Goal: Complete application form: Complete application form

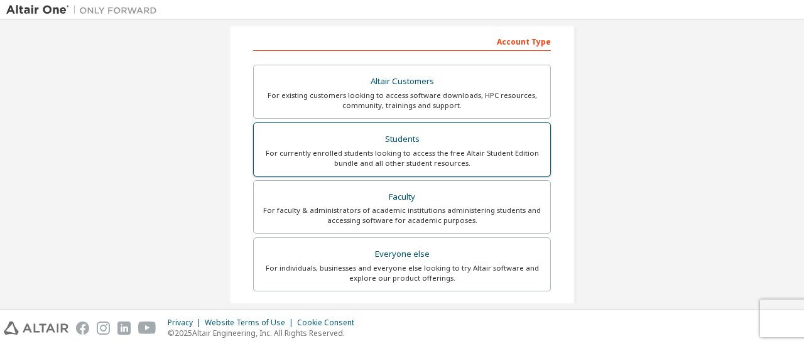
scroll to position [193, 0]
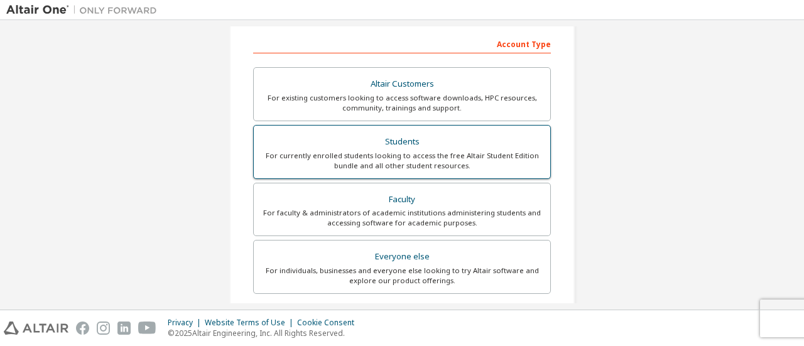
click at [389, 161] on div "For currently enrolled students looking to access the free Altair Student Editi…" at bounding box center [401, 161] width 281 height 20
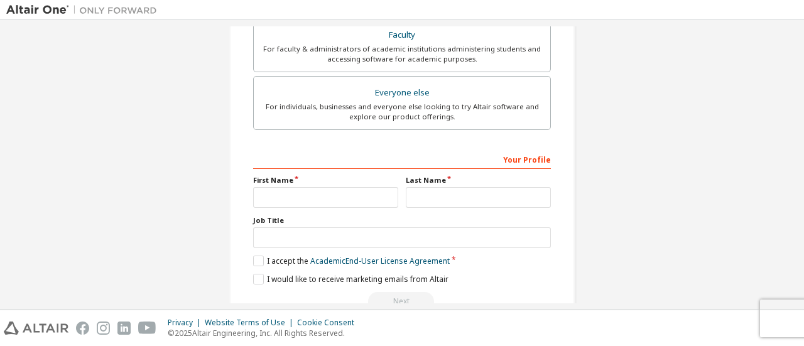
scroll to position [417, 0]
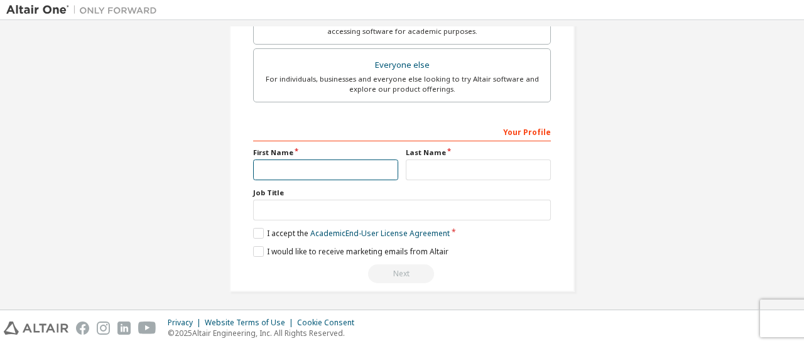
click at [354, 160] on input "text" at bounding box center [325, 170] width 145 height 21
type input "*********"
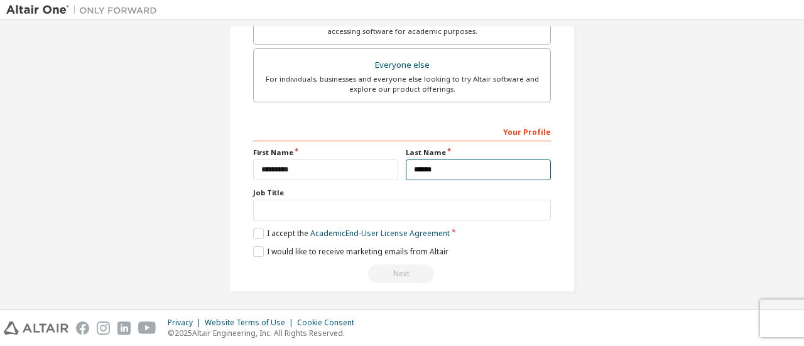
type input "******"
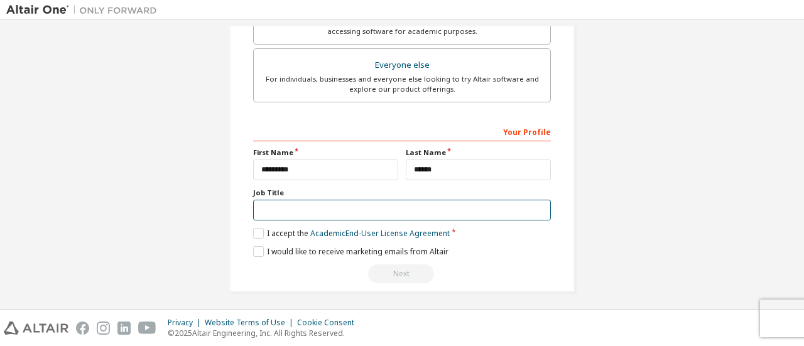
click at [311, 200] on input "text" at bounding box center [402, 210] width 298 height 21
type input "*******"
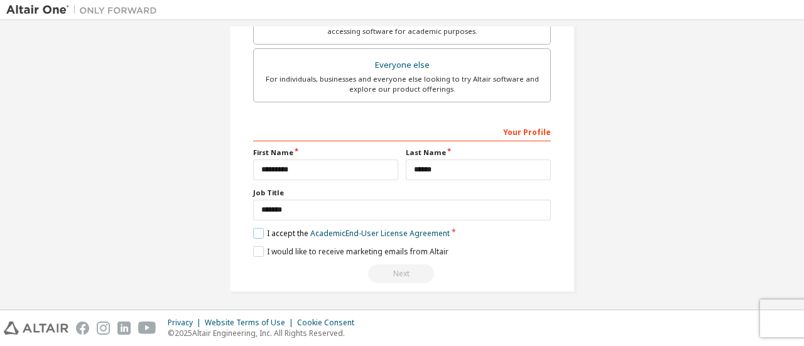
click at [261, 229] on label "I accept the Academic End-User License Agreement" at bounding box center [351, 233] width 197 height 11
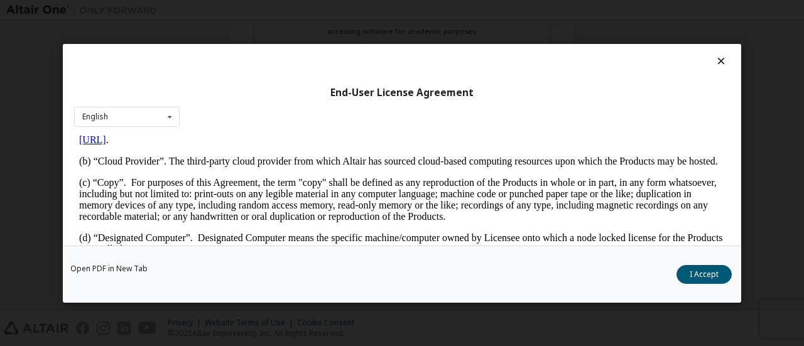
scroll to position [298, 0]
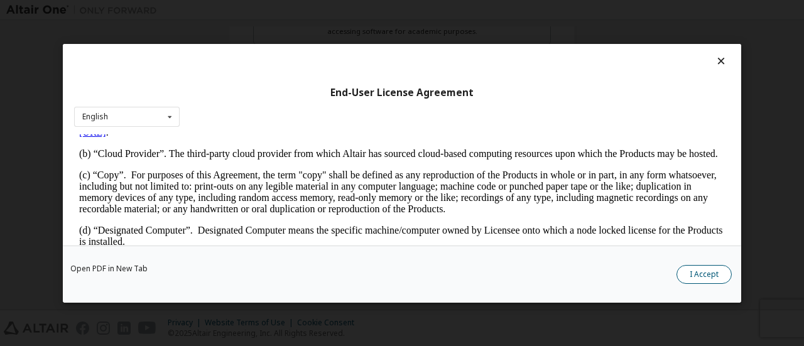
click at [712, 272] on button "I Accept" at bounding box center [704, 273] width 55 height 19
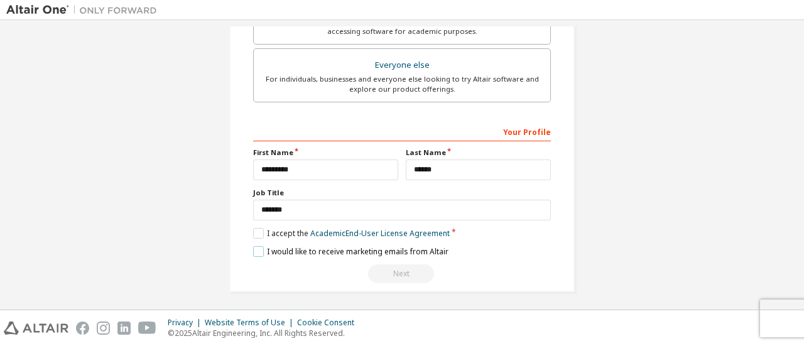
click at [253, 249] on label "I would like to receive marketing emails from Altair" at bounding box center [350, 251] width 195 height 11
click at [254, 248] on label "I would like to receive marketing emails from Altair" at bounding box center [350, 251] width 195 height 11
click at [389, 270] on div "Next" at bounding box center [402, 273] width 298 height 19
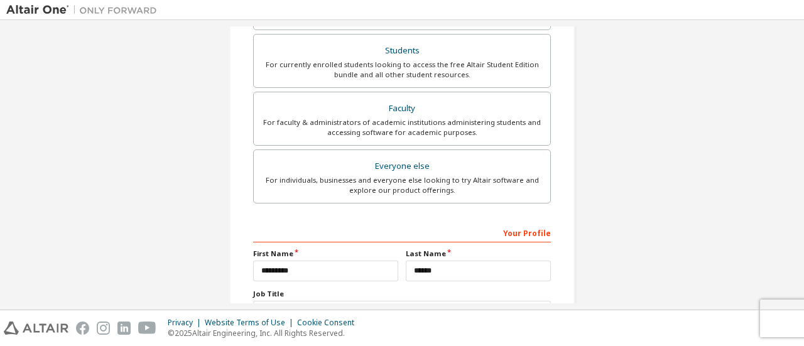
scroll to position [417, 0]
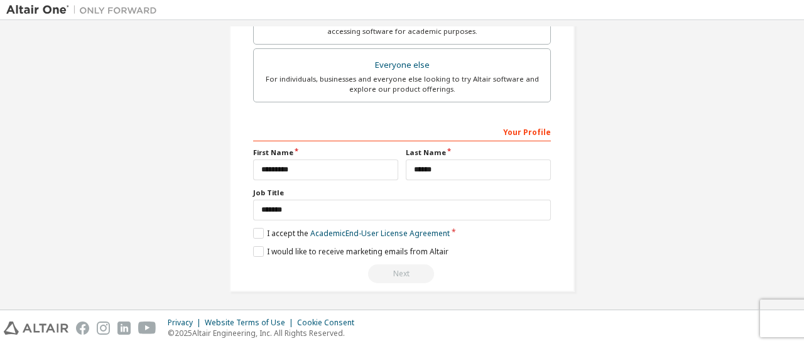
click at [408, 270] on div "Next" at bounding box center [402, 273] width 298 height 19
click at [257, 246] on label "I would like to receive marketing emails from Altair" at bounding box center [350, 251] width 195 height 11
click at [260, 249] on label "I would like to receive marketing emails from Altair" at bounding box center [350, 251] width 195 height 11
click at [767, 325] on div "Privacy Website Terms of Use Cookie Consent © 2025 Altair Engineering, Inc. All…" at bounding box center [402, 328] width 804 height 36
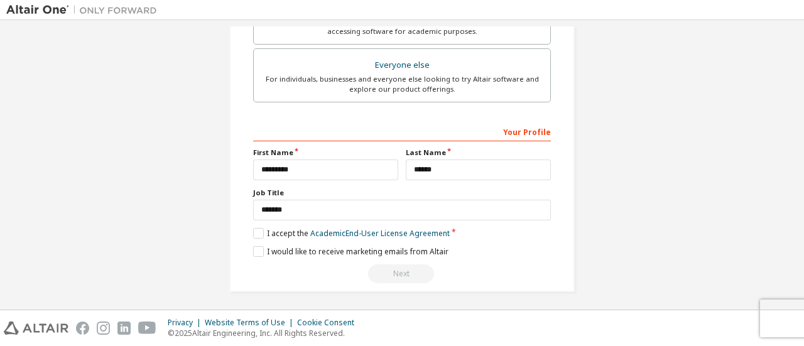
click at [782, 318] on div "Privacy Website Terms of Use Cookie Consent © 2025 Altair Engineering, Inc. All…" at bounding box center [402, 328] width 804 height 36
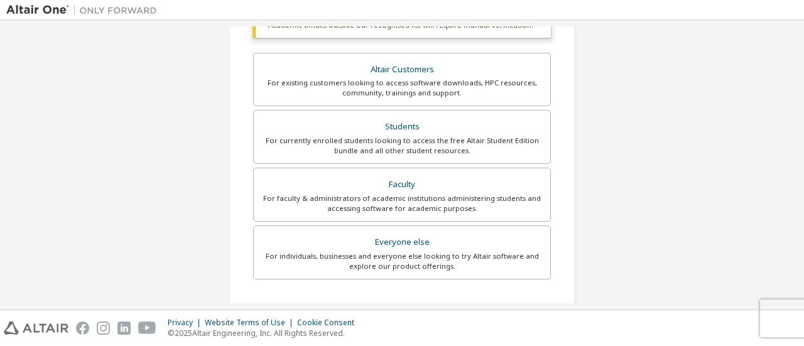
scroll to position [239, 0]
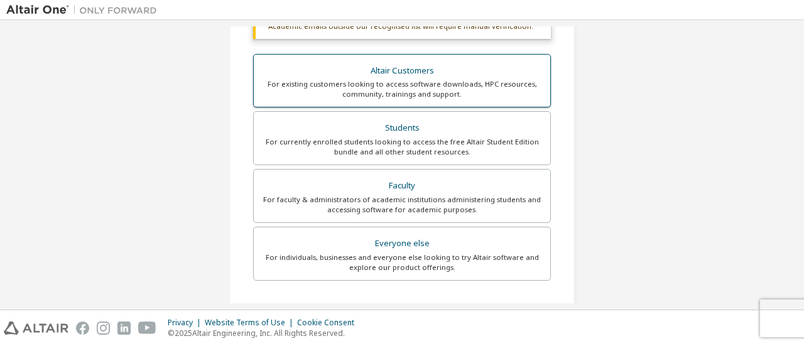
click at [436, 66] on div "Altair Customers" at bounding box center [401, 71] width 281 height 18
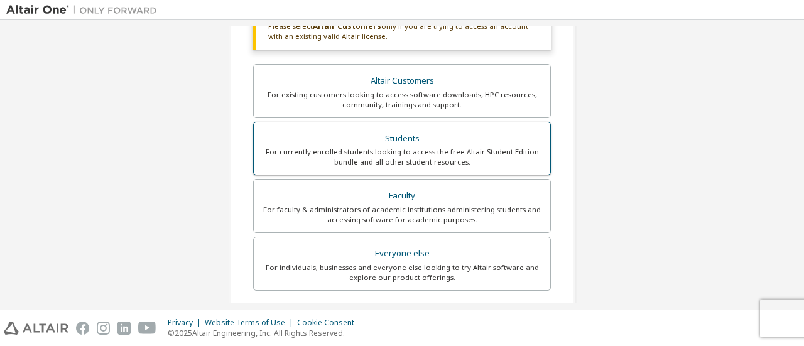
click at [422, 141] on div "Students" at bounding box center [401, 139] width 281 height 18
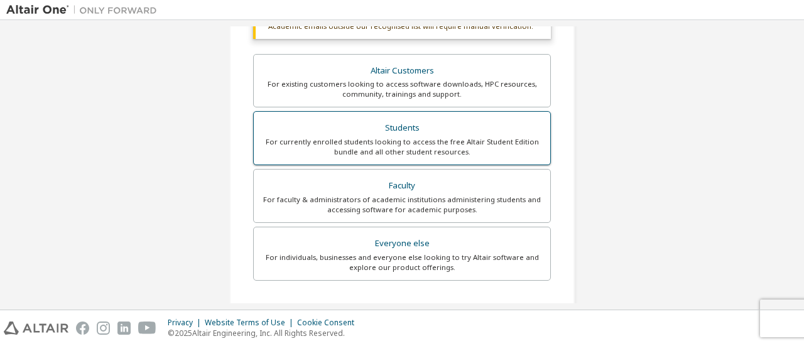
scroll to position [417, 0]
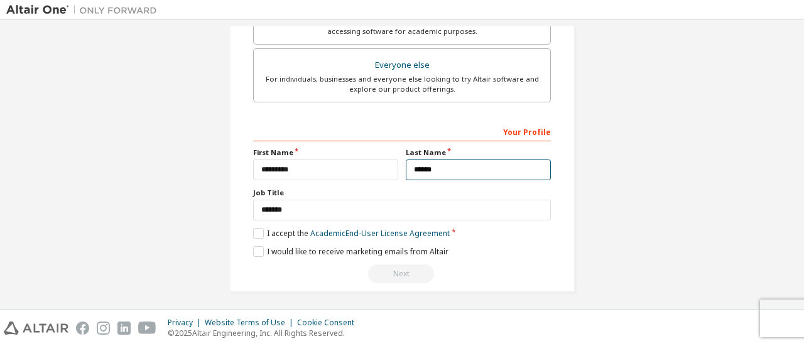
click at [433, 172] on input "******" at bounding box center [478, 170] width 145 height 21
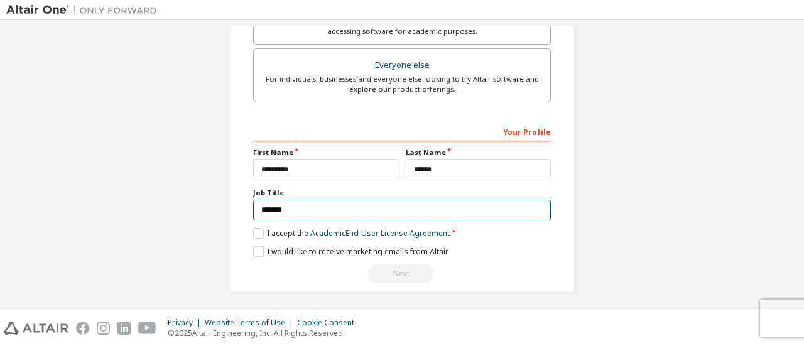
click at [316, 203] on input "*******" at bounding box center [402, 210] width 298 height 21
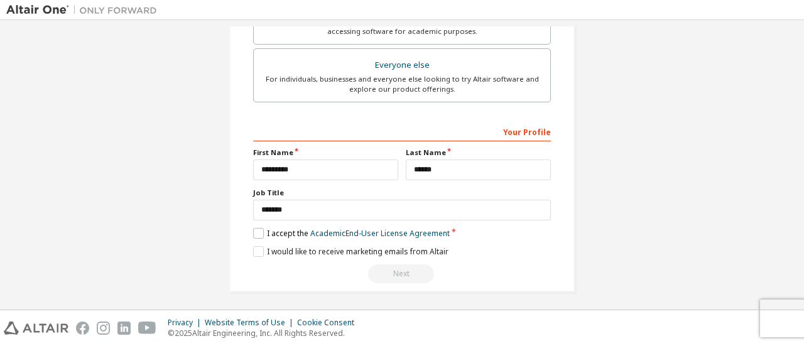
click at [261, 231] on label "I accept the Academic End-User License Agreement" at bounding box center [351, 233] width 197 height 11
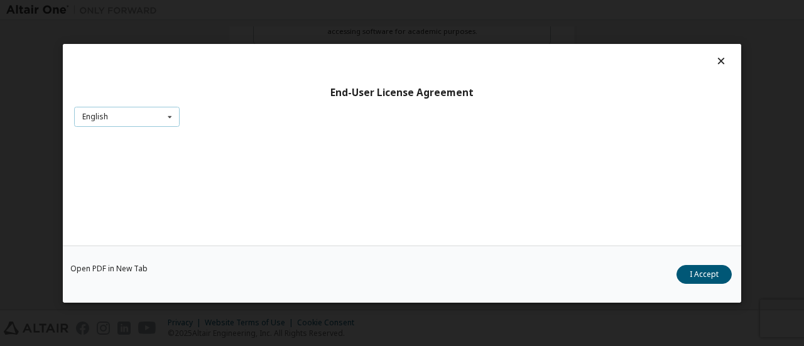
click at [170, 117] on icon at bounding box center [170, 116] width 16 height 19
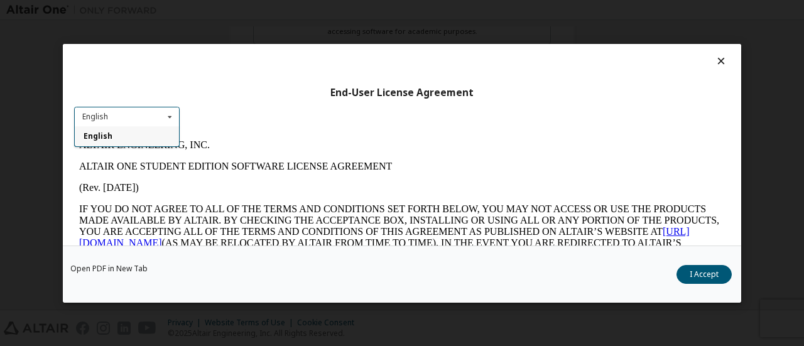
scroll to position [0, 0]
click at [159, 135] on div "English" at bounding box center [127, 136] width 104 height 20
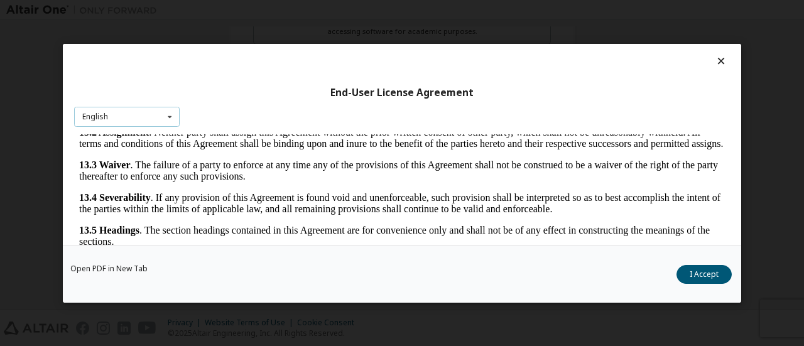
scroll to position [58, 0]
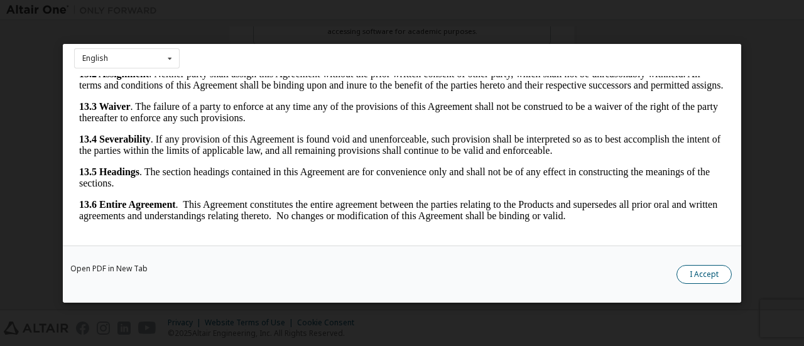
click at [692, 273] on button "I Accept" at bounding box center [704, 273] width 55 height 19
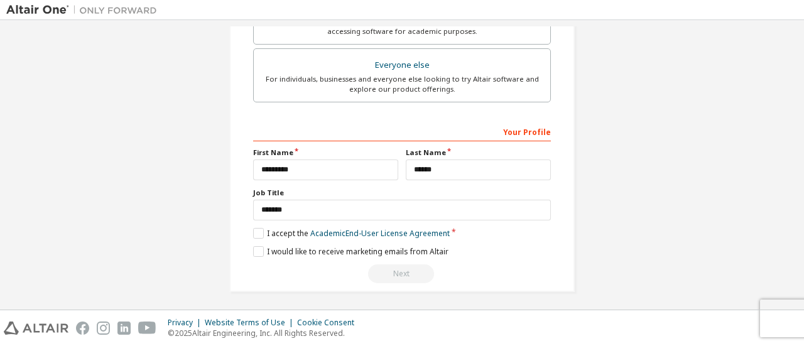
click at [395, 271] on div "Next" at bounding box center [402, 273] width 298 height 19
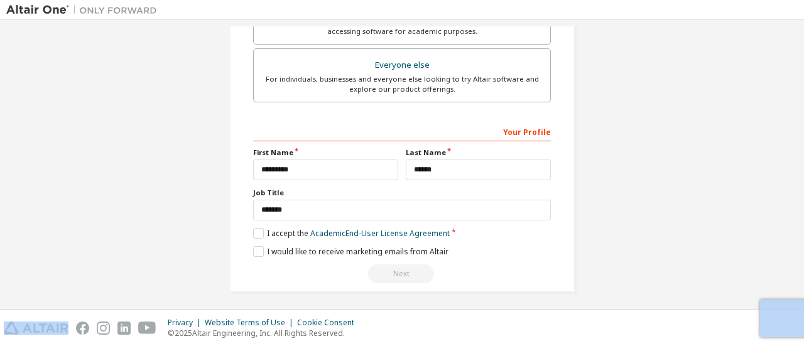
click at [395, 271] on div "Next" at bounding box center [402, 273] width 298 height 19
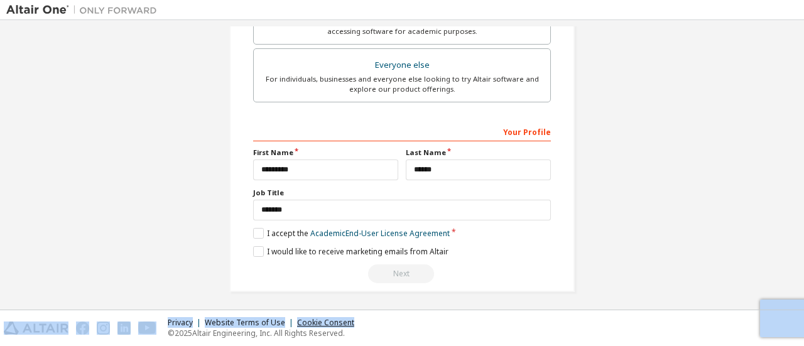
drag, startPoint x: 395, startPoint y: 271, endPoint x: 342, endPoint y: 326, distance: 76.9
click at [342, 326] on div "Create an Altair One Account For Free Trials, Licenses, Downloads, Learning & D…" at bounding box center [402, 173] width 804 height 346
click at [426, 318] on div "Privacy Website Terms of Use Cookie Consent © 2025 Altair Engineering, Inc. All…" at bounding box center [402, 328] width 804 height 36
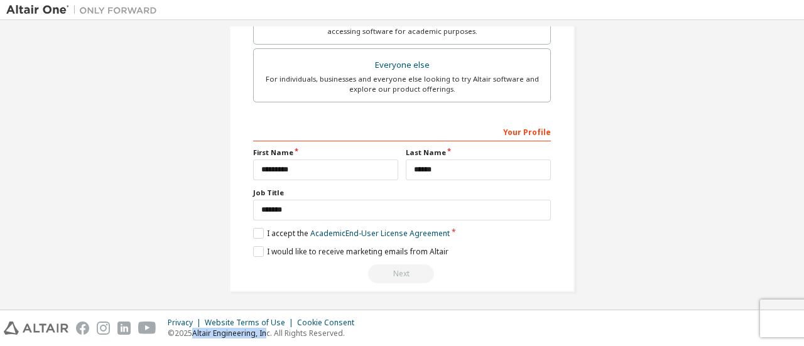
drag, startPoint x: 191, startPoint y: 333, endPoint x: 264, endPoint y: 335, distance: 73.5
click at [264, 335] on p "© 2025 Altair Engineering, Inc. All Rights Reserved." at bounding box center [265, 333] width 194 height 11
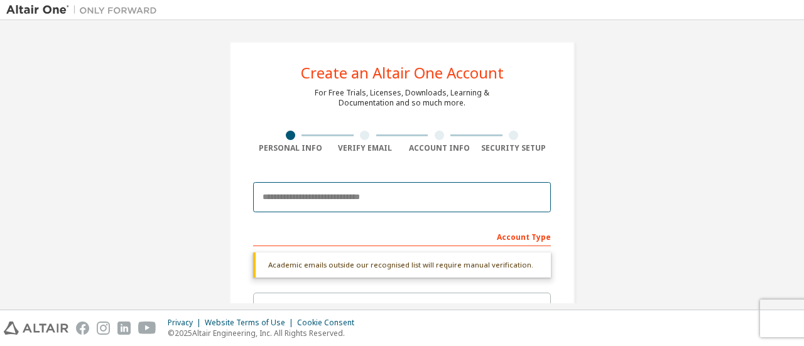
click at [354, 189] on input "email" at bounding box center [402, 197] width 298 height 30
type input "**********"
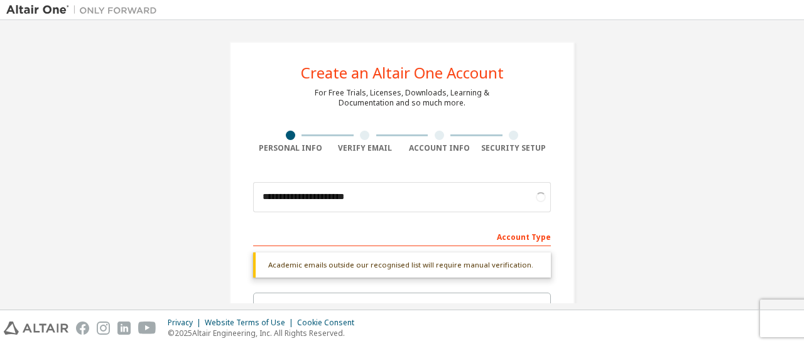
click at [335, 233] on div "Account Type" at bounding box center [402, 236] width 298 height 20
